Goal: Find specific page/section: Find specific page/section

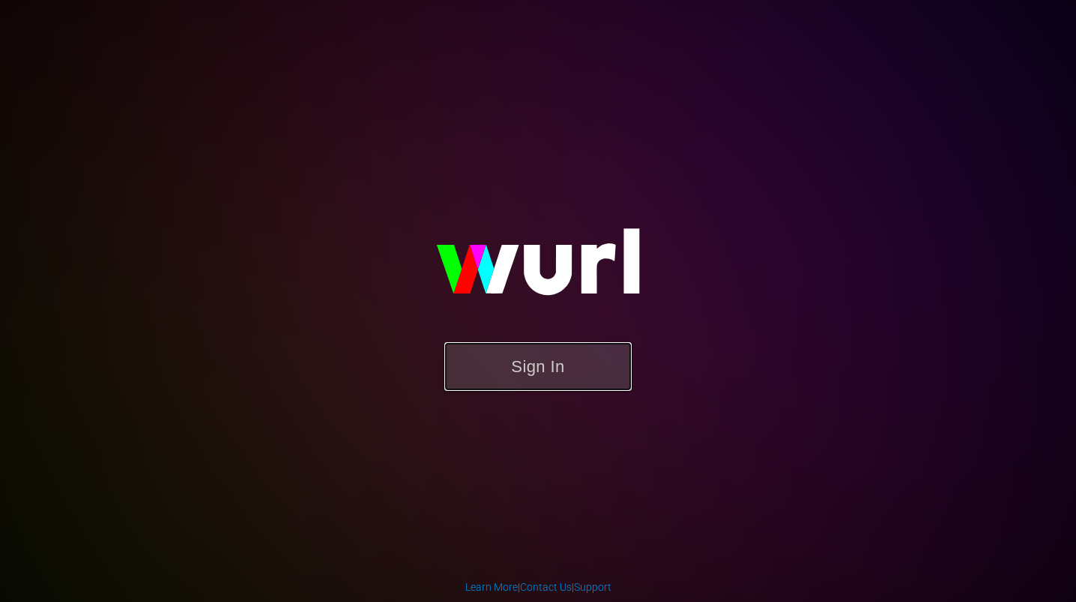
click at [504, 372] on button "Sign In" at bounding box center [537, 366] width 187 height 49
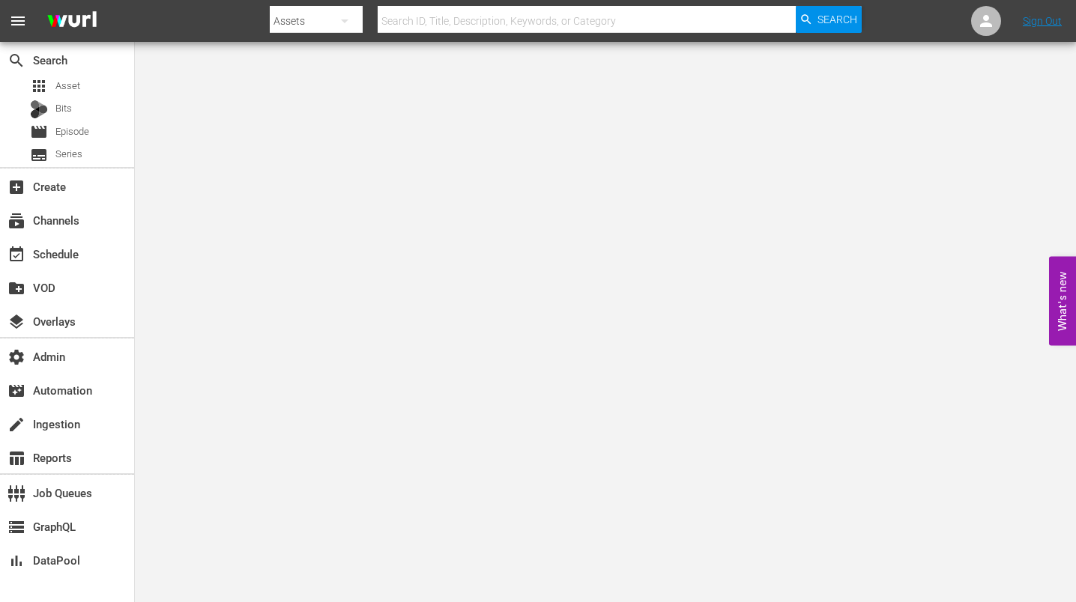
click at [346, 19] on icon "button" at bounding box center [345, 21] width 18 height 18
click at [335, 58] on div "Channels" at bounding box center [318, 63] width 60 height 24
